Goal: Transaction & Acquisition: Purchase product/service

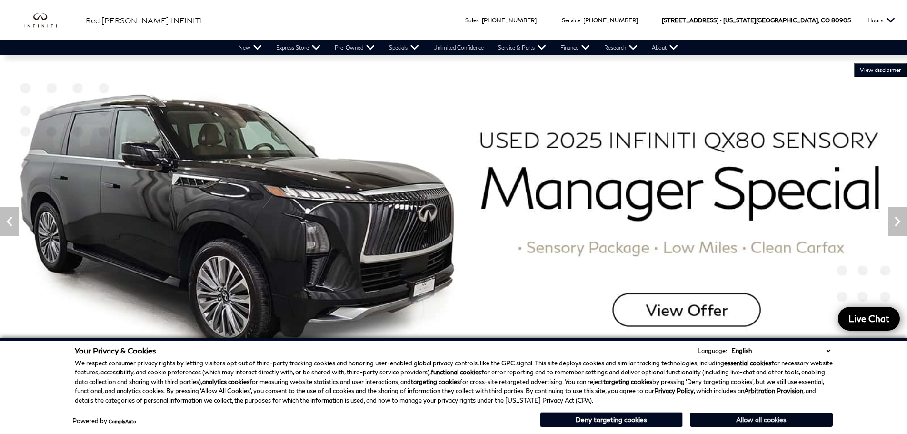
click at [757, 420] on button "Allow all cookies" at bounding box center [761, 419] width 143 height 14
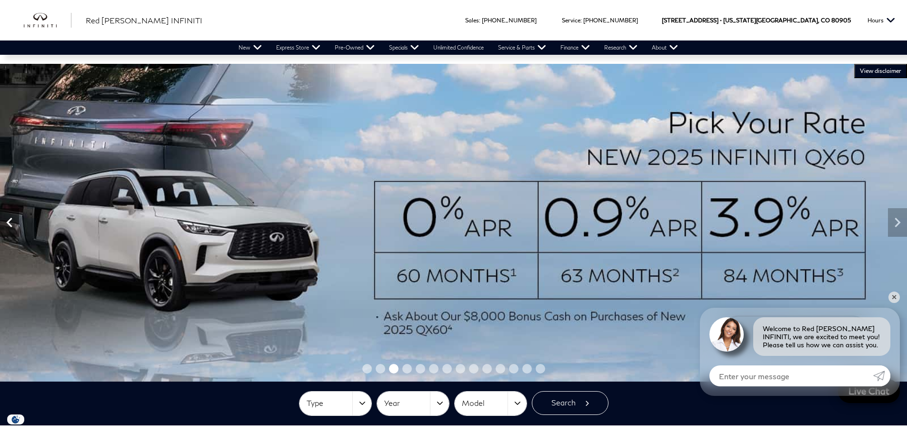
click at [15, 229] on icon "Previous" at bounding box center [9, 222] width 19 height 19
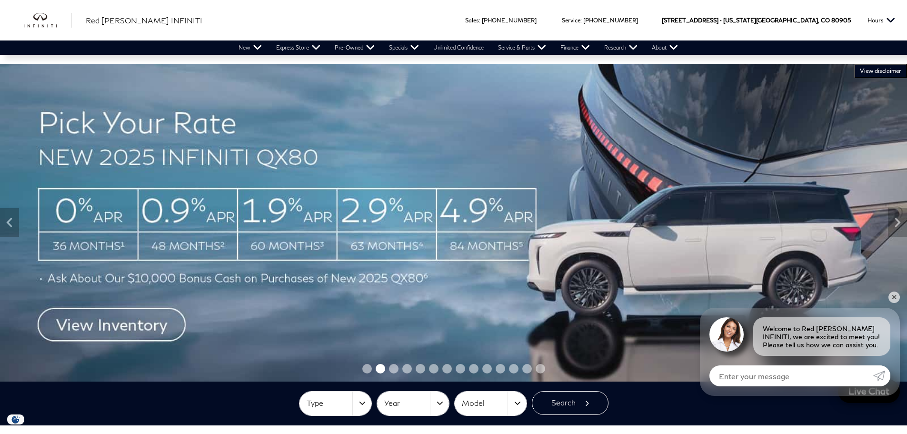
click at [104, 245] on img at bounding box center [453, 223] width 907 height 318
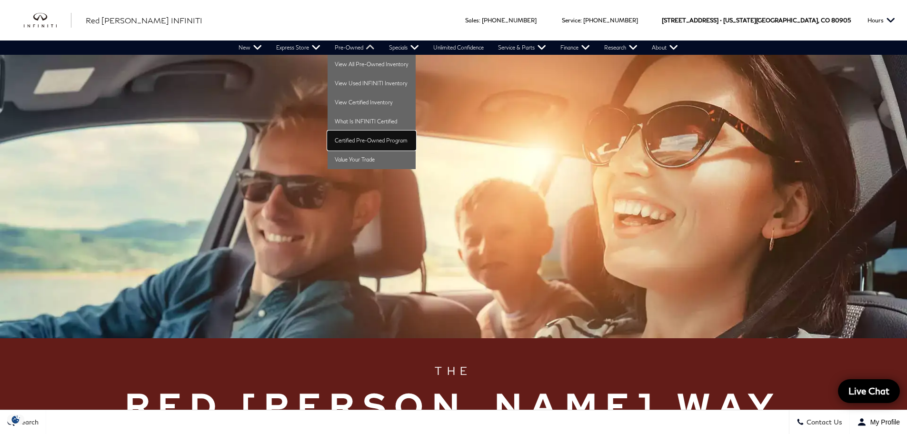
click at [342, 134] on link "Certified Pre-Owned Program" at bounding box center [372, 140] width 88 height 19
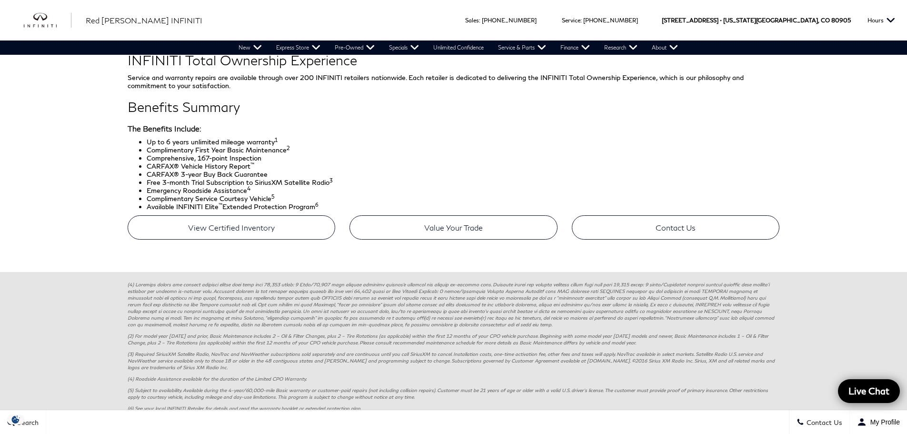
scroll to position [427, 0]
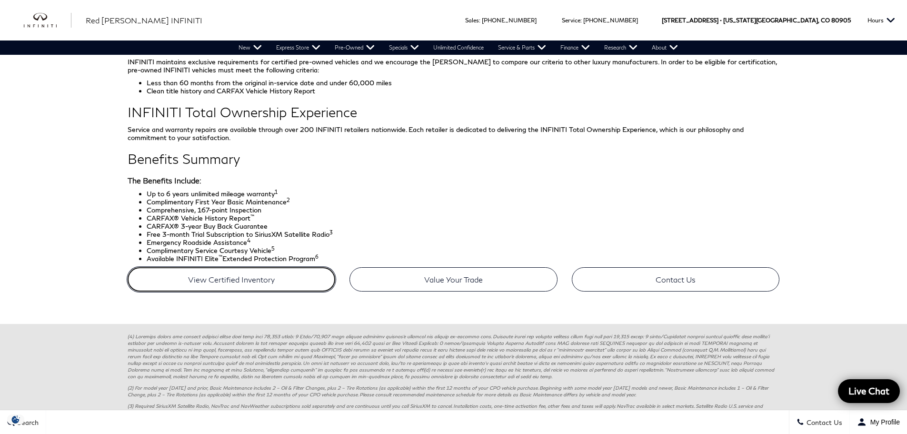
click at [230, 281] on link "View Certified Inventory" at bounding box center [232, 279] width 208 height 24
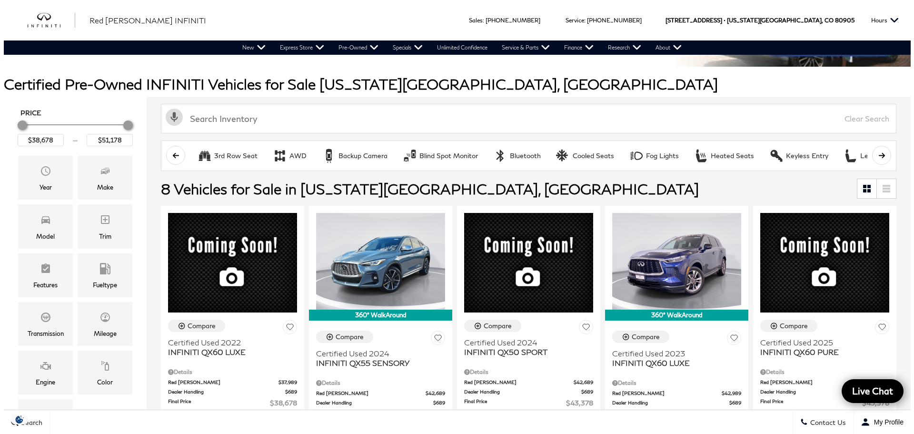
scroll to position [95, 0]
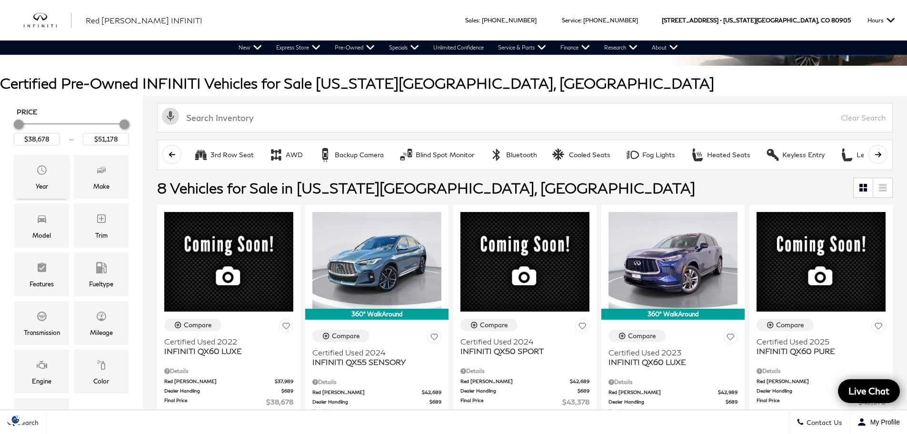
click at [36, 168] on icon "Year" at bounding box center [41, 169] width 11 height 11
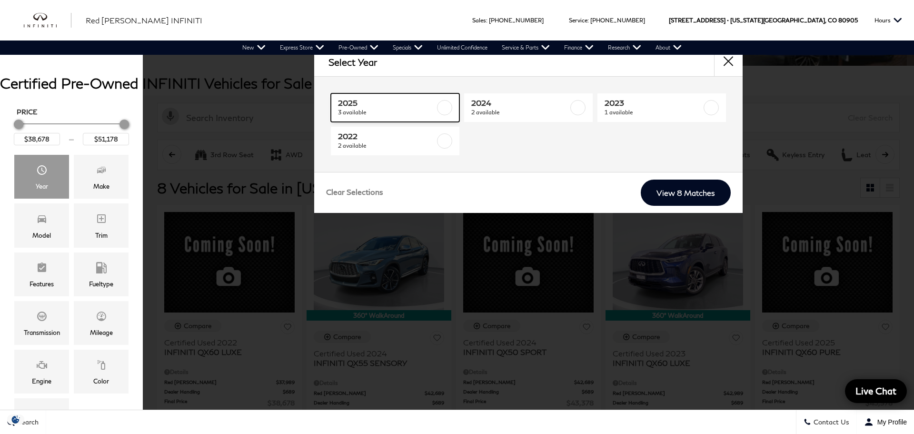
click at [443, 109] on label at bounding box center [444, 107] width 15 height 15
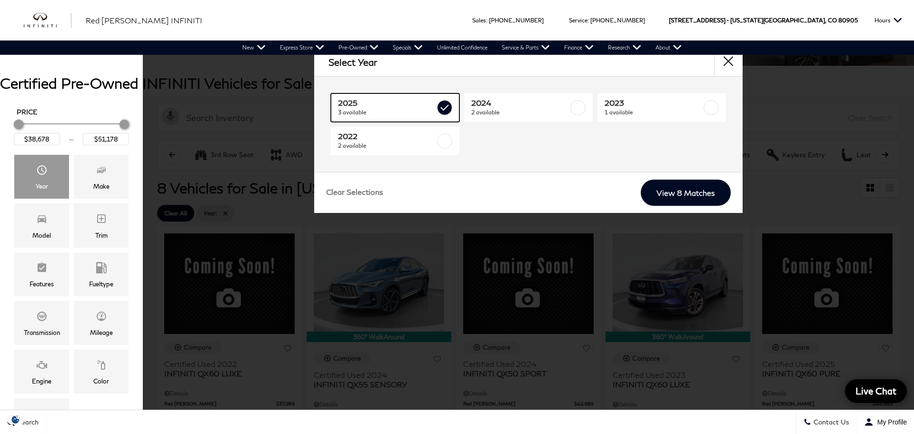
type input "$45,378"
checkbox input "true"
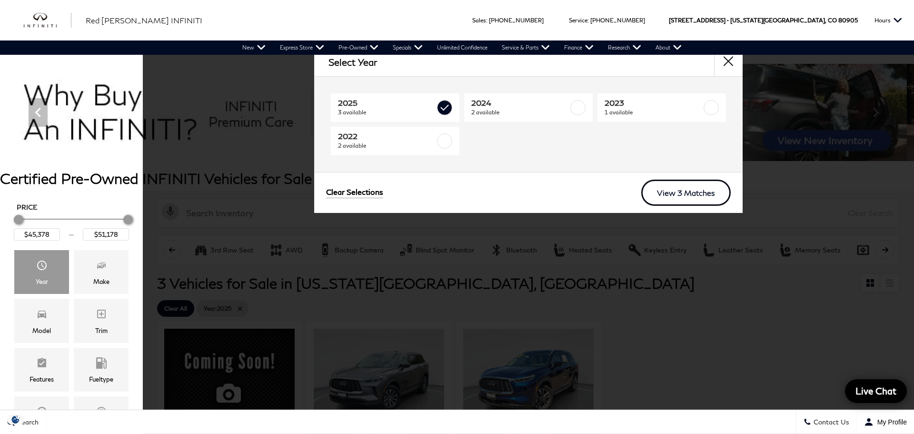
click at [699, 185] on link "View 3 Matches" at bounding box center [687, 193] width 90 height 26
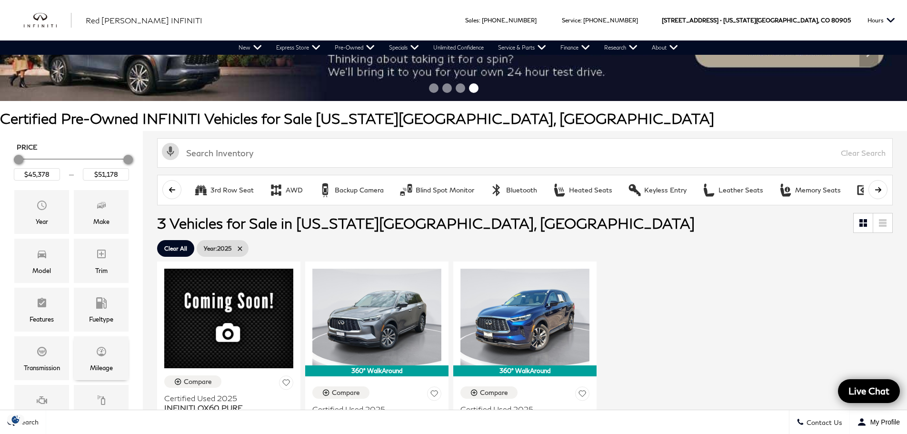
scroll to position [143, 0]
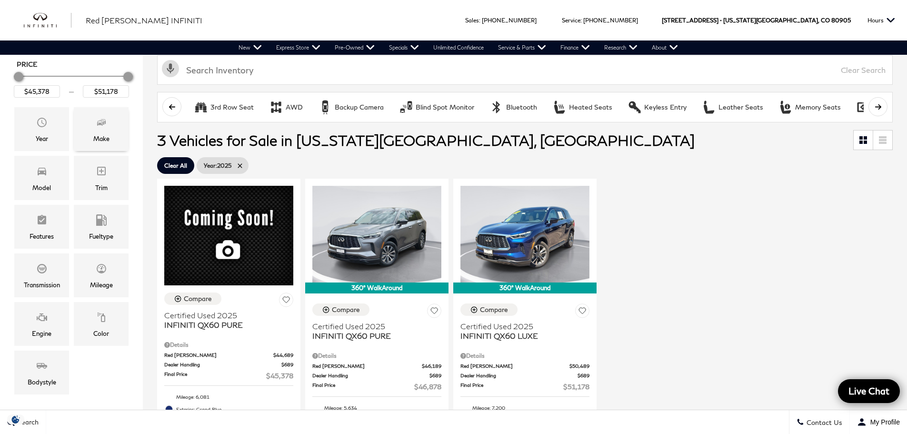
click at [116, 131] on div "Make" at bounding box center [101, 129] width 55 height 44
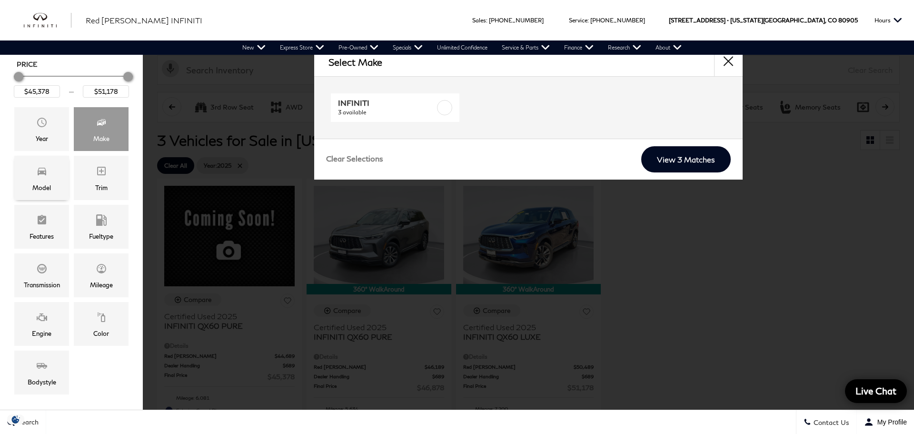
click at [39, 176] on span "Model" at bounding box center [41, 172] width 11 height 19
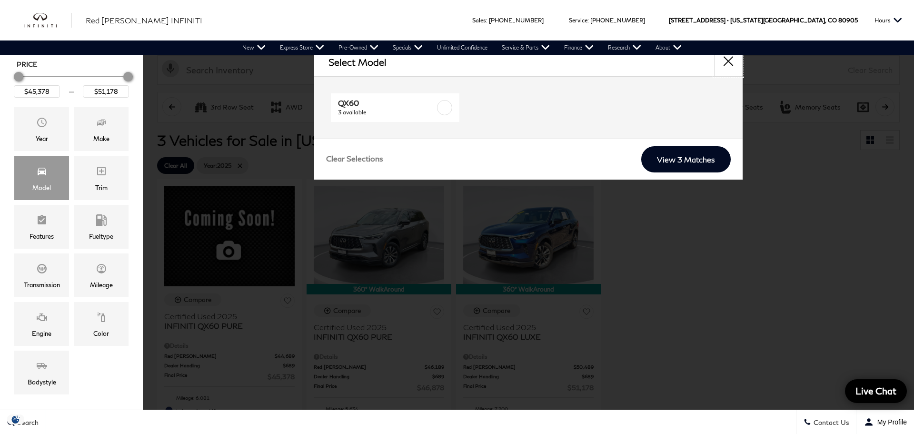
click at [730, 60] on button "close" at bounding box center [728, 62] width 29 height 29
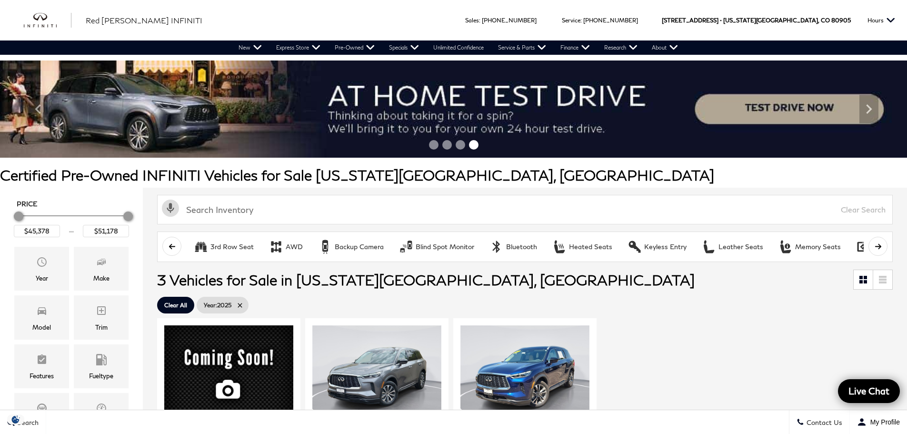
scroll to position [0, 0]
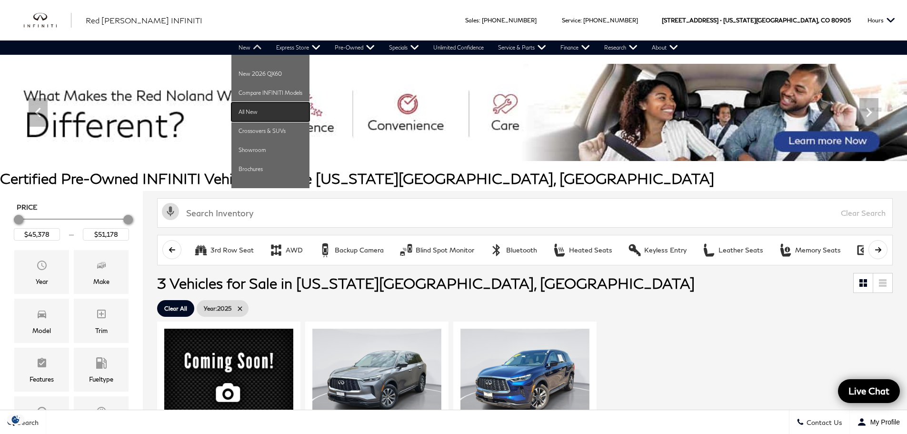
click at [241, 109] on link "All New" at bounding box center [270, 111] width 78 height 19
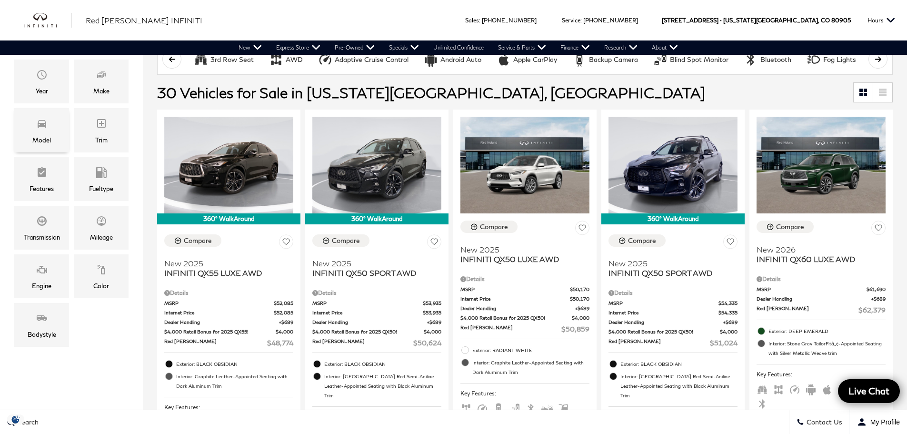
click at [49, 130] on div "Model" at bounding box center [41, 130] width 55 height 44
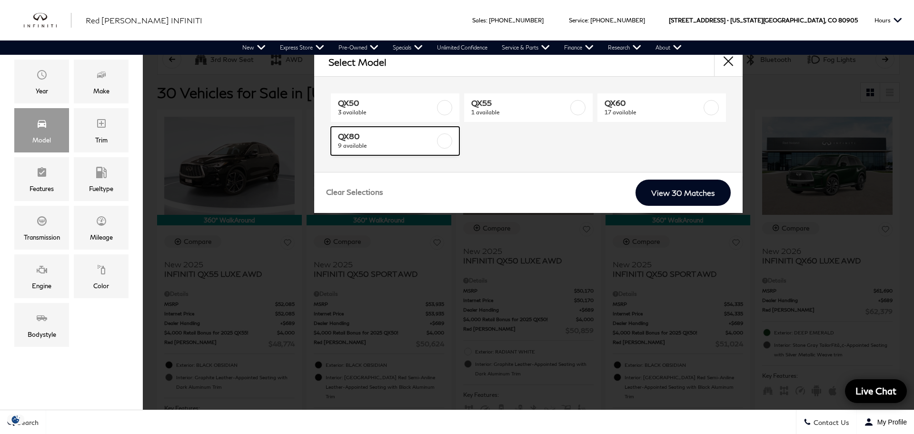
click at [452, 141] on link "QX80 9 available" at bounding box center [395, 141] width 129 height 29
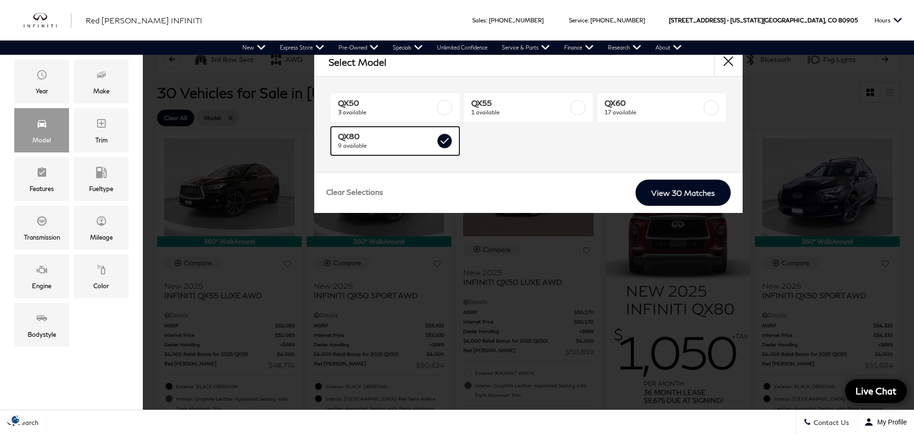
type input "$83,389"
checkbox input "true"
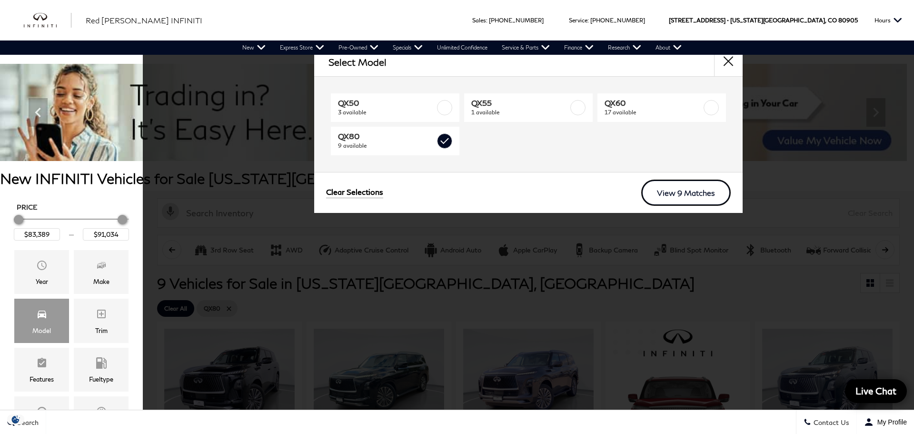
click at [659, 195] on link "View 9 Matches" at bounding box center [687, 193] width 90 height 26
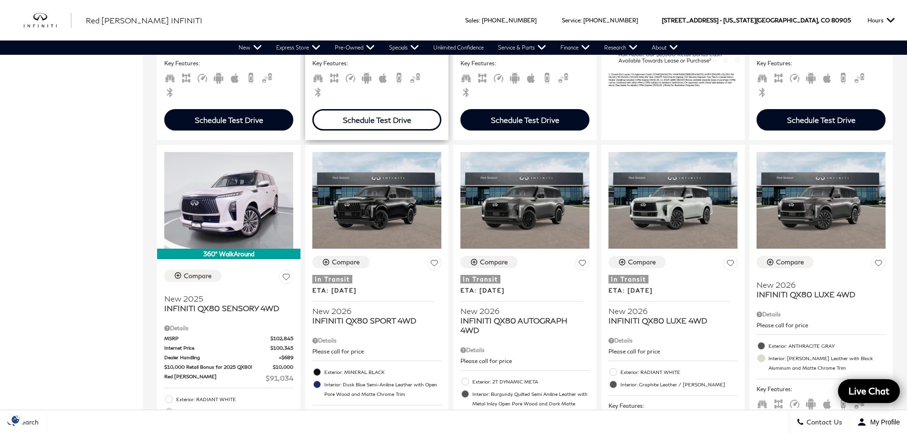
scroll to position [524, 0]
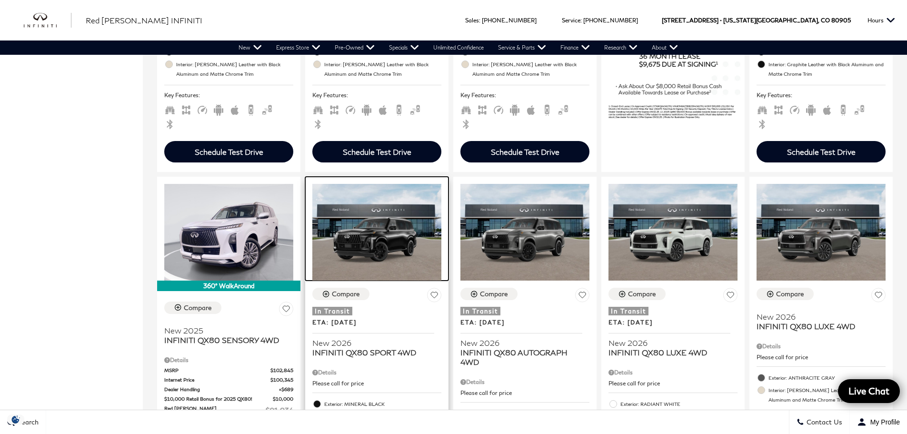
click at [421, 238] on img at bounding box center [376, 232] width 129 height 97
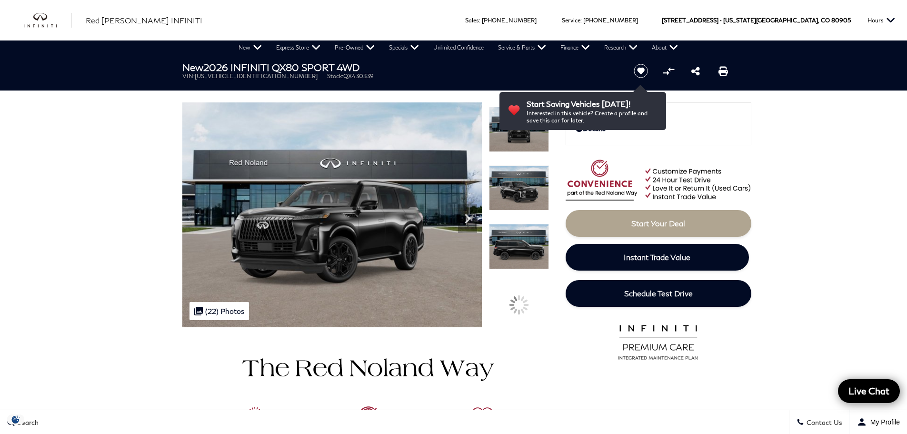
click at [543, 224] on img at bounding box center [519, 246] width 60 height 45
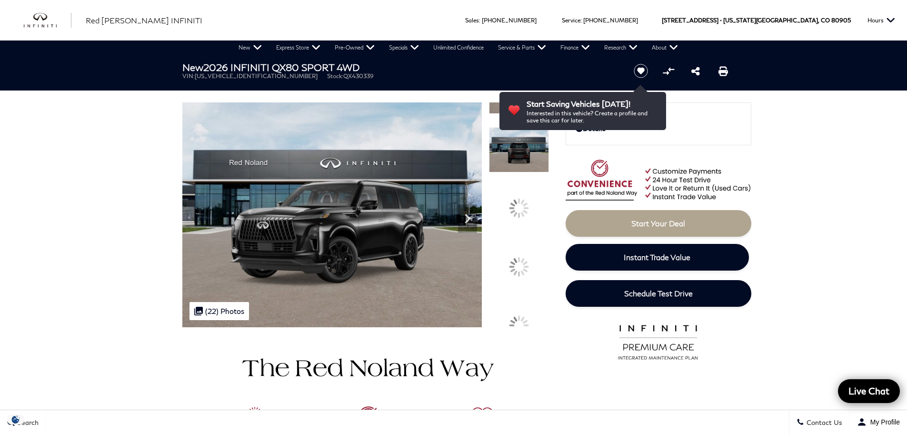
click at [530, 127] on img at bounding box center [519, 149] width 60 height 45
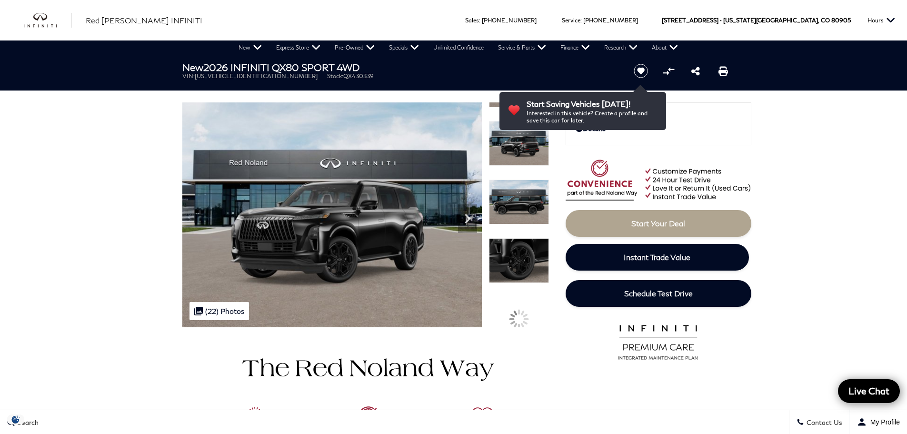
click at [555, 136] on section "New 2026 INFINITI QX80 SPORT 4WD VIN: [US_VEHICLE_IDENTIFICATION_NUMBER] Stock:…" at bounding box center [454, 191] width 572 height 272
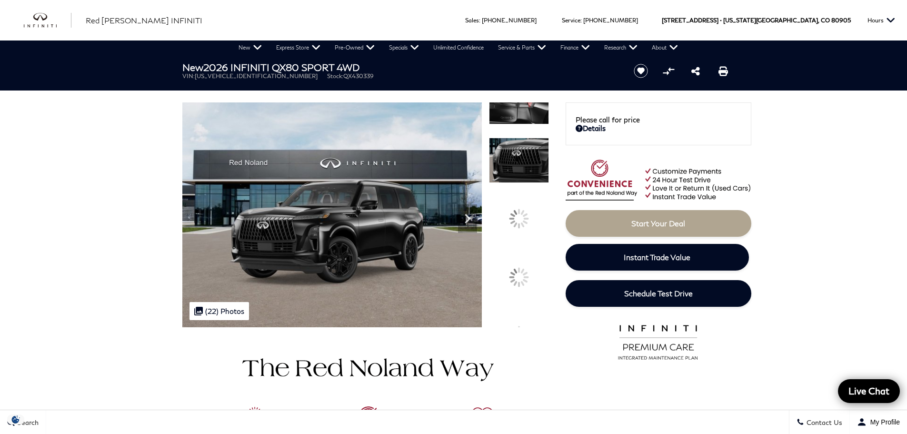
click at [539, 138] on img at bounding box center [519, 160] width 60 height 45
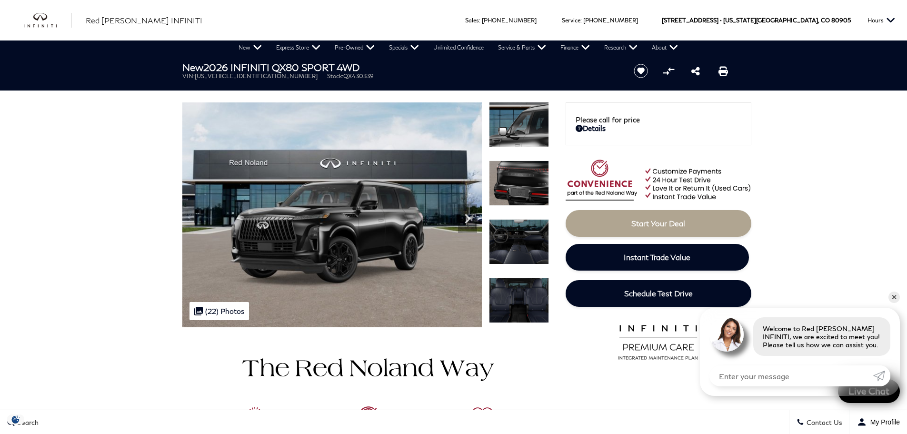
click at [532, 301] on img at bounding box center [519, 300] width 60 height 45
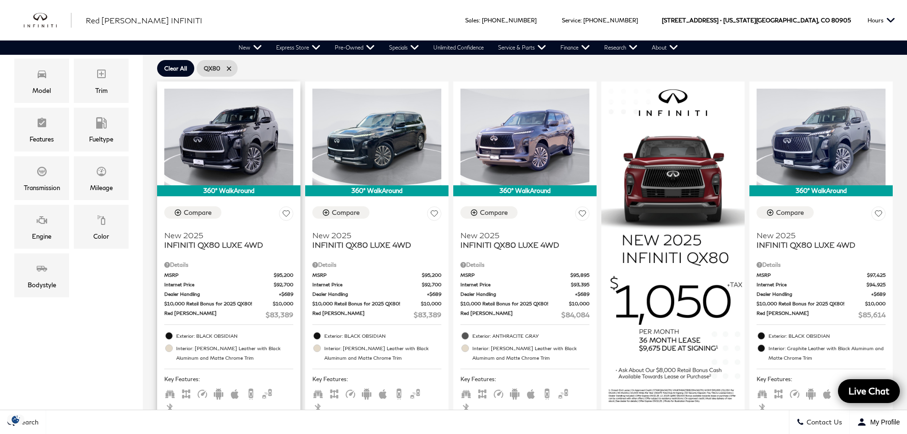
scroll to position [286, 0]
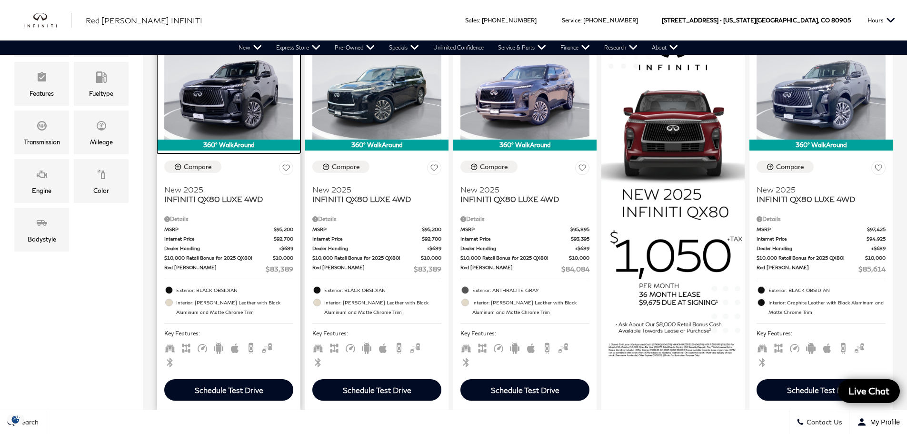
click at [230, 112] on img at bounding box center [228, 91] width 129 height 97
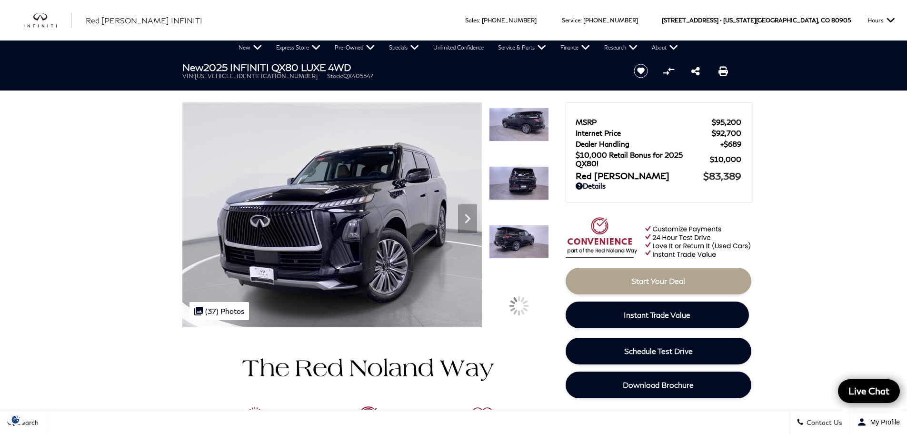
click at [547, 225] on img at bounding box center [519, 242] width 60 height 34
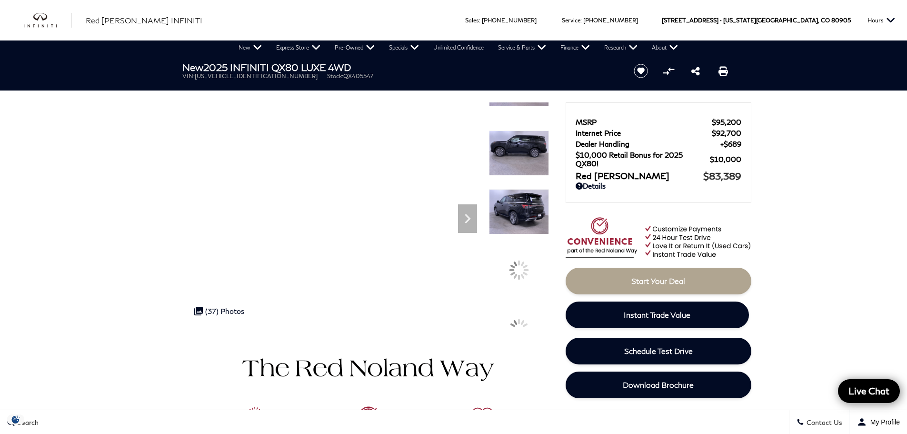
click at [543, 216] on img at bounding box center [519, 211] width 60 height 45
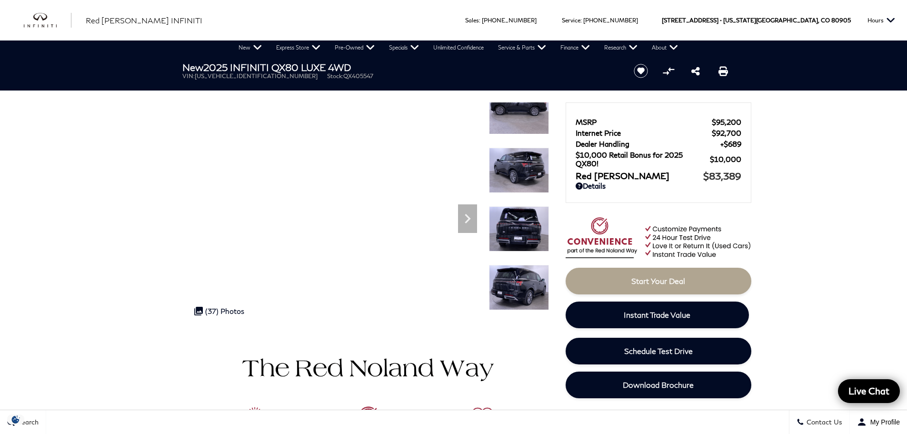
click at [540, 265] on img at bounding box center [519, 287] width 60 height 45
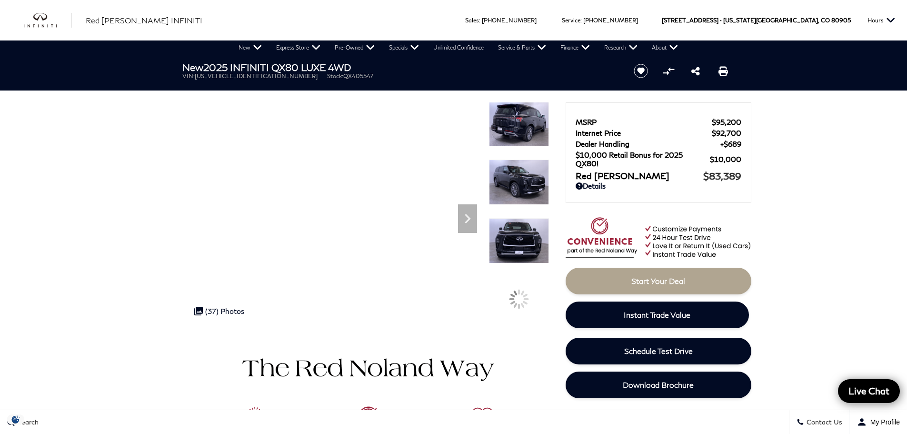
click at [513, 218] on img at bounding box center [519, 240] width 60 height 45
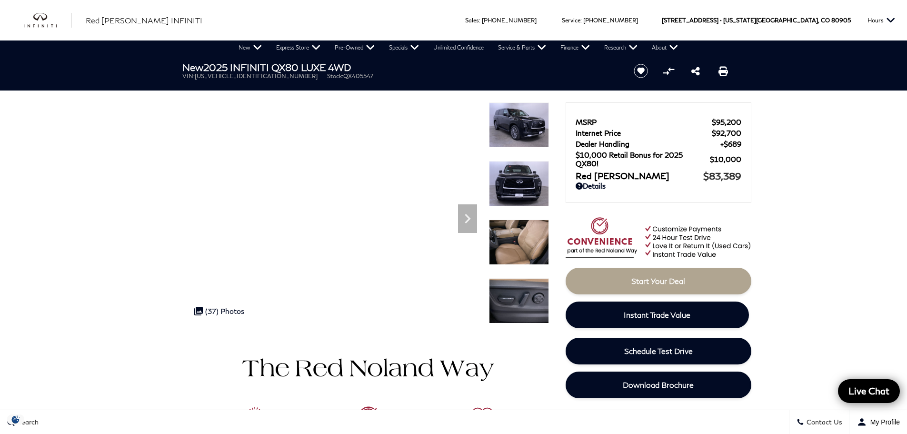
click at [507, 246] on img at bounding box center [519, 242] width 60 height 45
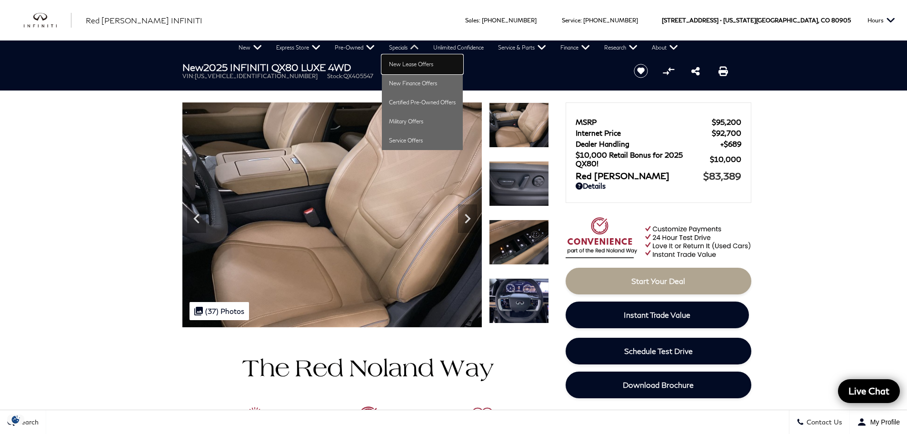
click at [412, 65] on link "New Lease Offers" at bounding box center [422, 64] width 81 height 19
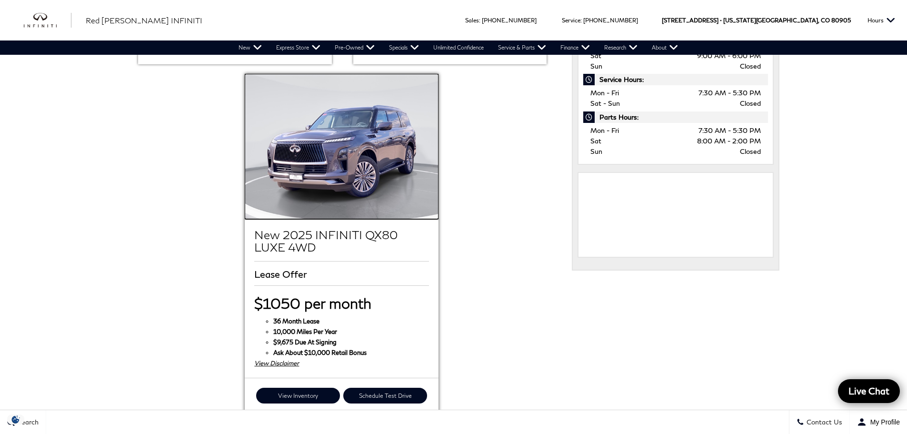
click at [379, 155] on img at bounding box center [341, 146] width 193 height 145
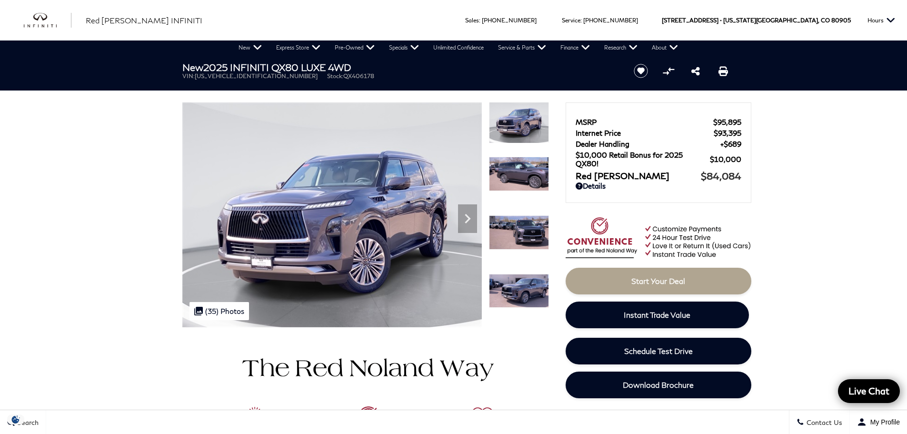
click at [518, 87] on section "New 2025 INFINITI QX80 LUXE 4WD VIN: [US_VEHICLE_IDENTIFICATION_NUMBER] Stock: …" at bounding box center [454, 191] width 572 height 272
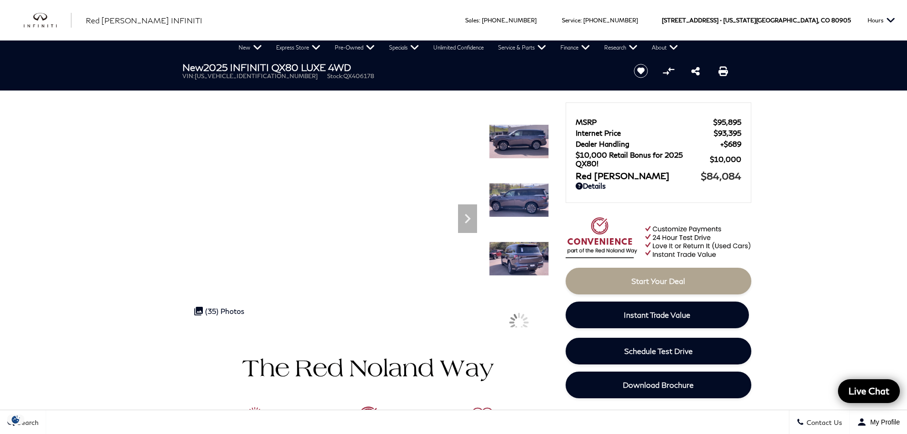
click at [514, 241] on img at bounding box center [519, 258] width 60 height 34
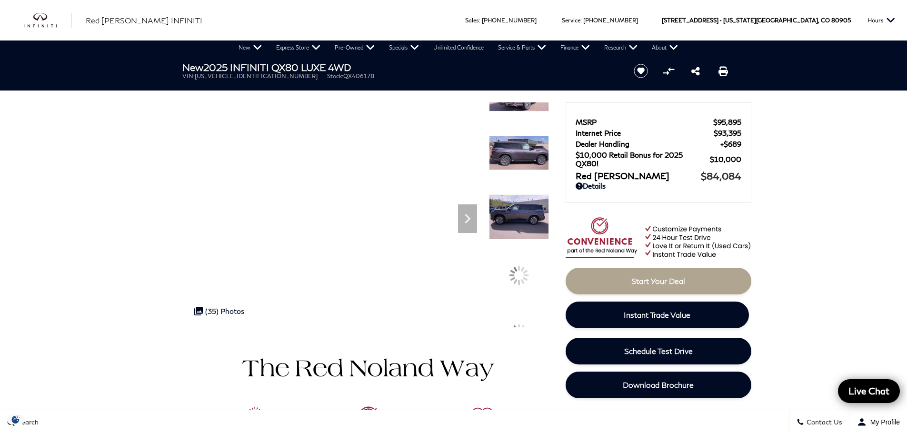
click at [543, 194] on img at bounding box center [519, 216] width 60 height 45
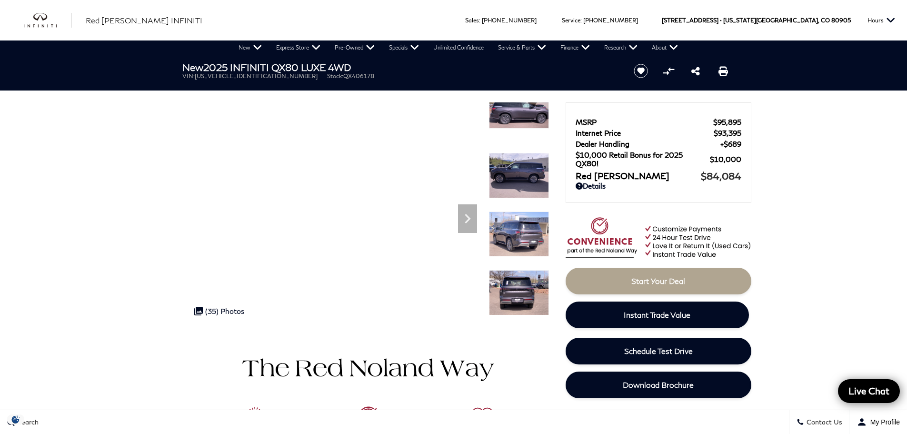
click at [531, 270] on img at bounding box center [519, 292] width 60 height 45
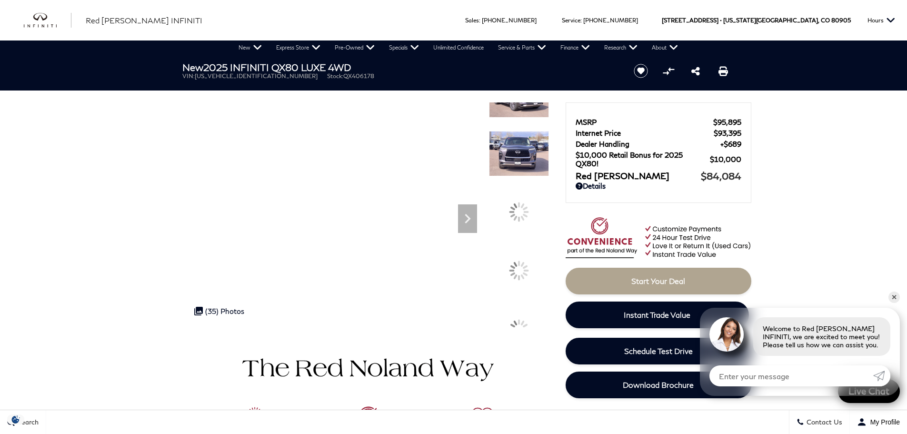
click at [544, 135] on img at bounding box center [519, 153] width 60 height 45
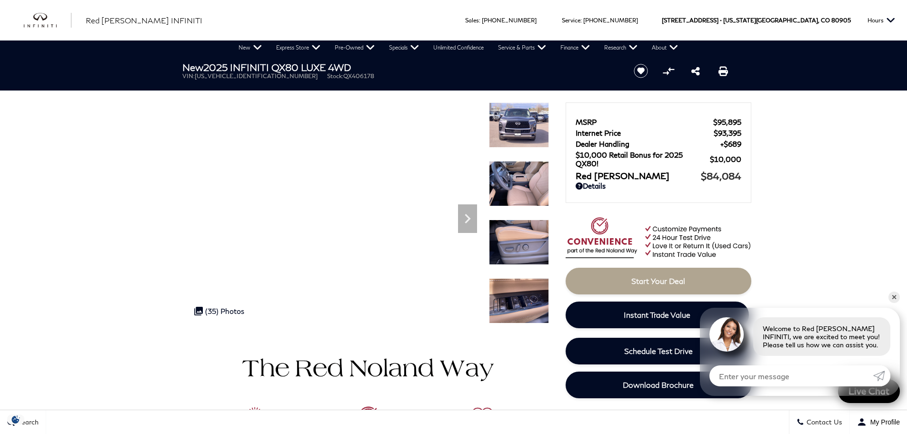
click at [531, 294] on img at bounding box center [519, 300] width 60 height 45
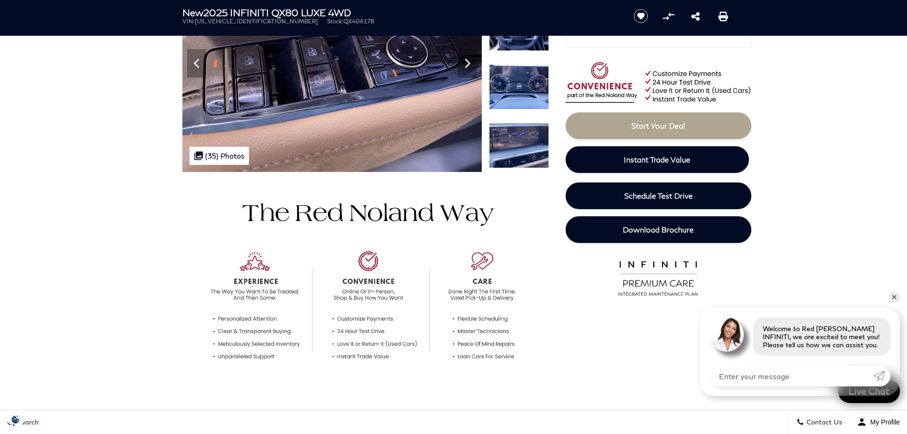
scroll to position [286, 0]
